Goal: Information Seeking & Learning: Learn about a topic

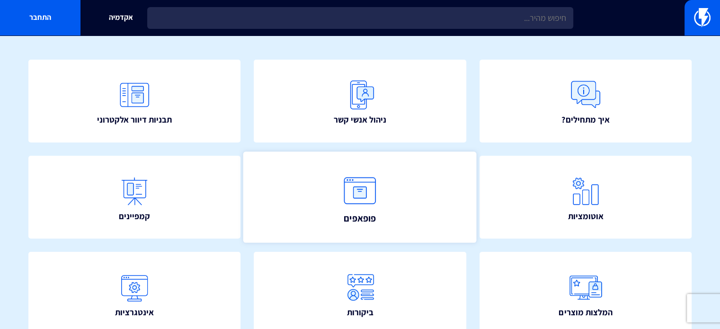
scroll to position [95, 0]
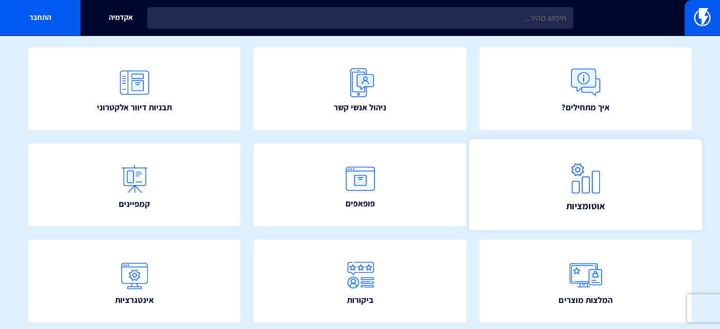
click at [613, 168] on link "אוטומציות" at bounding box center [585, 184] width 233 height 91
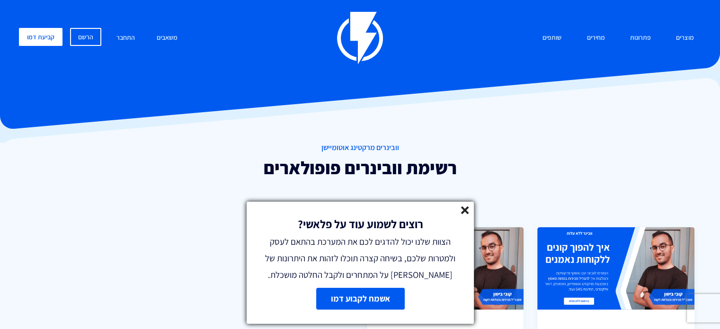
click at [461, 210] on icon at bounding box center [465, 210] width 8 height 8
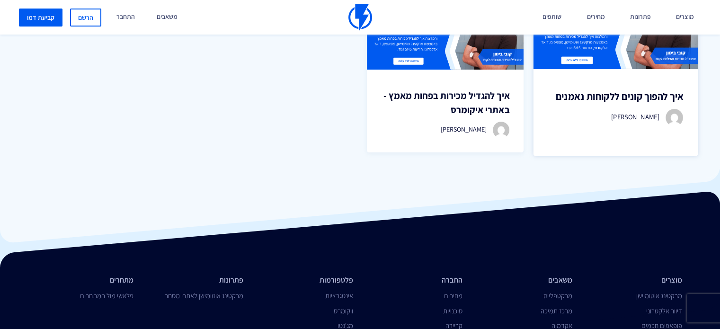
scroll to position [189, 0]
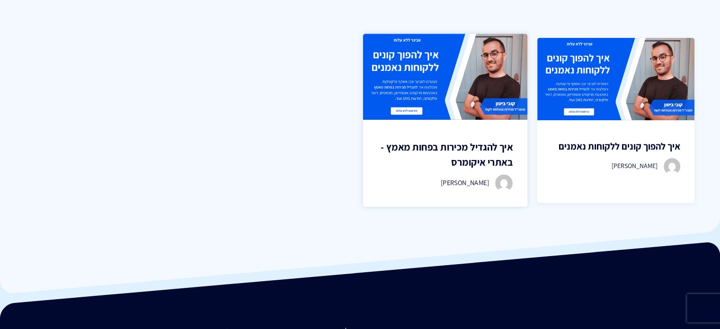
click at [476, 110] on img at bounding box center [445, 77] width 165 height 86
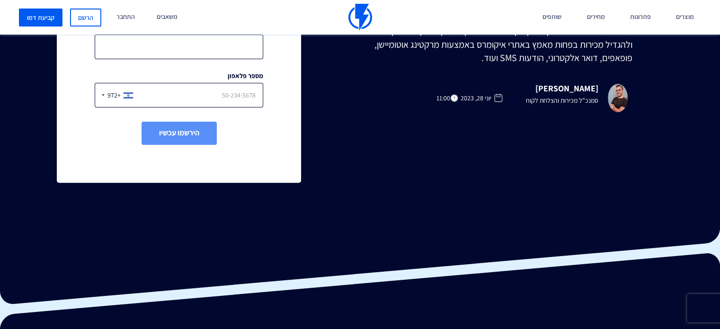
scroll to position [47, 0]
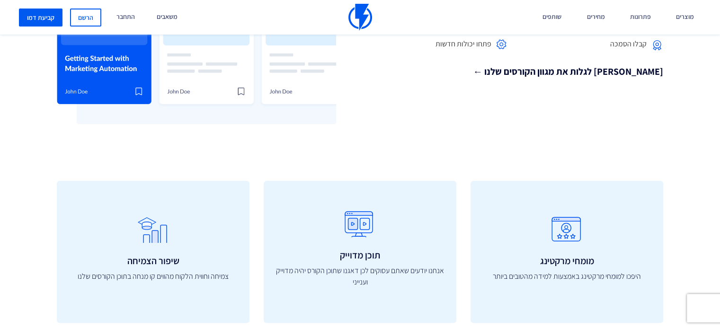
scroll to position [284, 0]
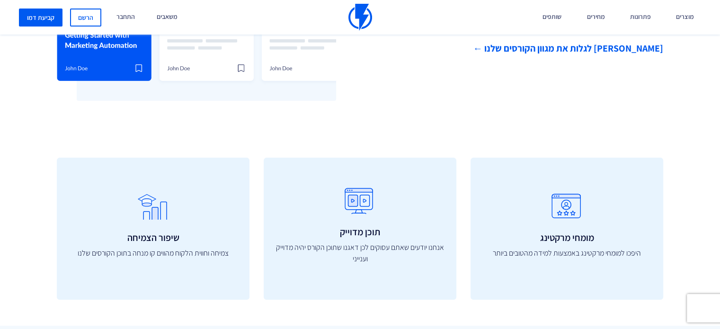
click at [579, 55] on link "[PERSON_NAME] לגלות את מגוון הקורסים שלנו ←" at bounding box center [515, 49] width 296 height 14
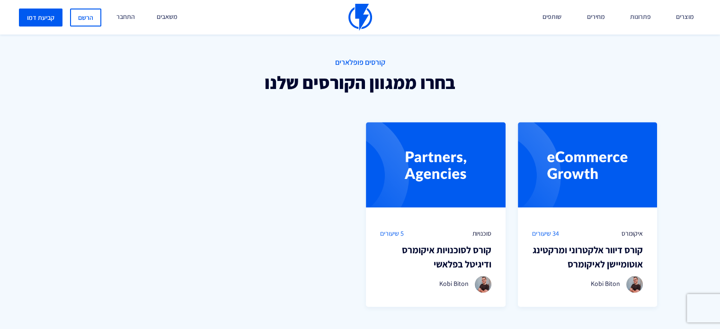
scroll to position [610, 0]
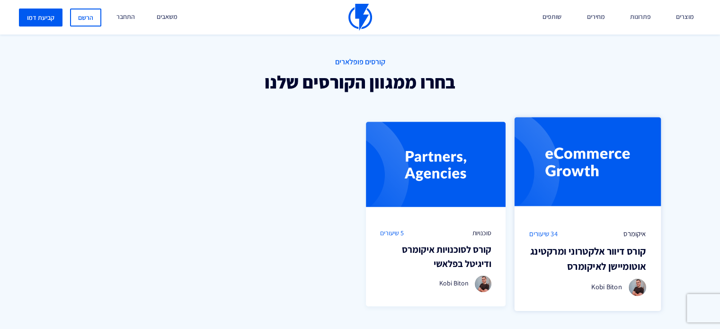
click at [591, 179] on img at bounding box center [587, 165] width 146 height 97
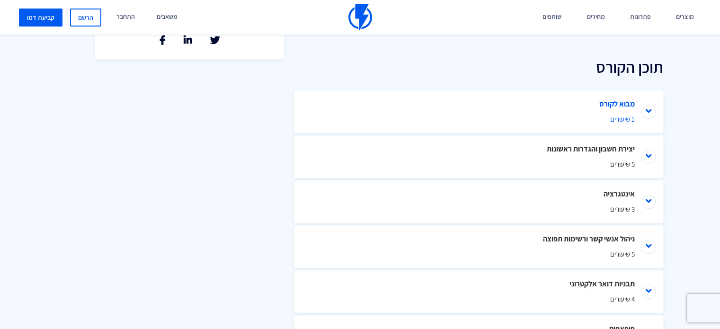
scroll to position [426, 0]
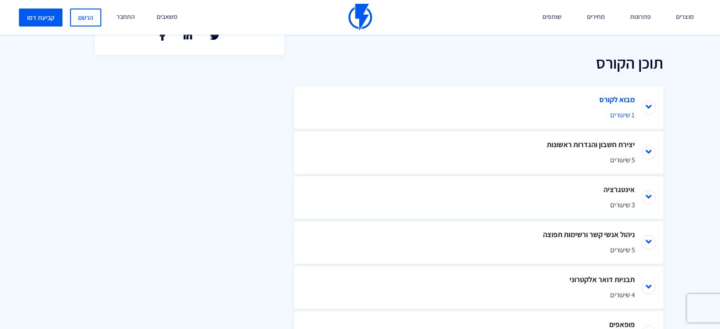
click at [603, 98] on li "מבוא לקורס 1 שיעורים" at bounding box center [478, 107] width 369 height 43
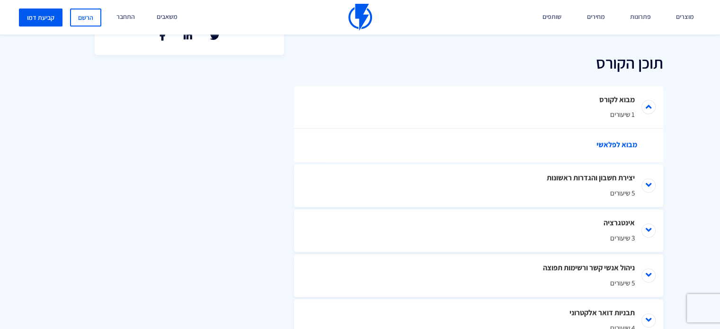
click at [617, 148] on link "מבוא לפלאשי" at bounding box center [483, 145] width 322 height 33
